Goal: Register for event/course

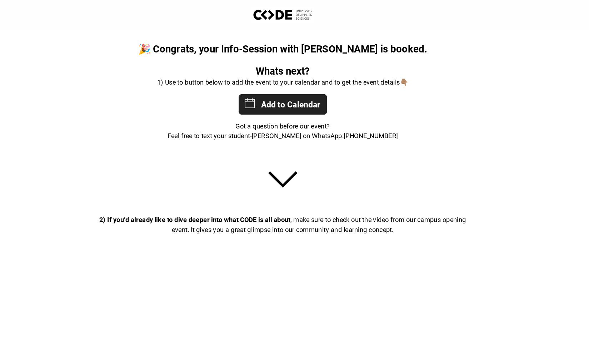
click at [298, 90] on div "Add to Calendar [DATE] 17:30:00 [DATE] 18:30:00 Europe/[GEOGRAPHIC_DATA] 15 COD…" at bounding box center [294, 90] width 76 height 18
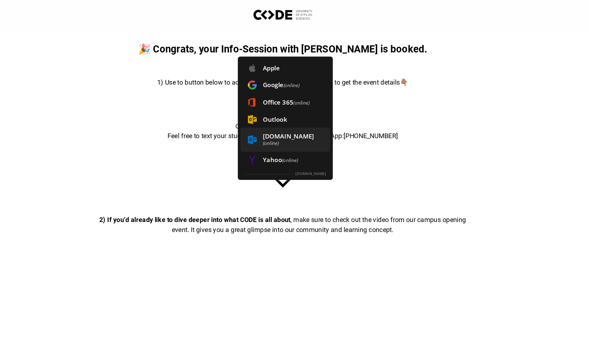
click at [315, 115] on span "[DOMAIN_NAME] (online)" at bounding box center [297, 120] width 78 height 21
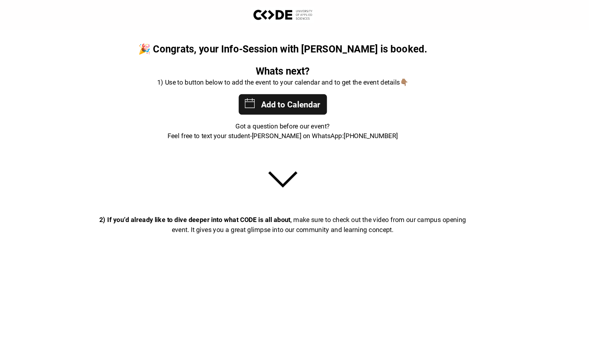
click at [295, 155] on img at bounding box center [294, 155] width 217 height 21
click at [294, 158] on img at bounding box center [294, 155] width 217 height 21
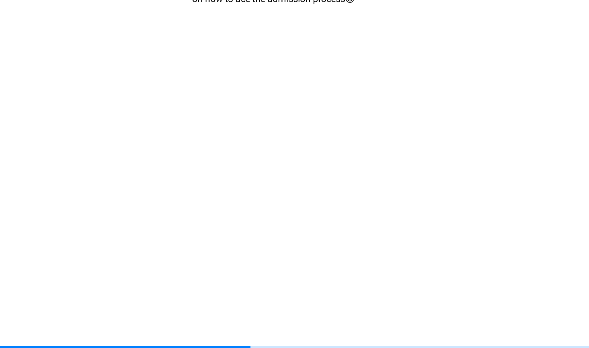
scroll to position [29, 0]
